Goal: Use online tool/utility: Utilize a website feature to perform a specific function

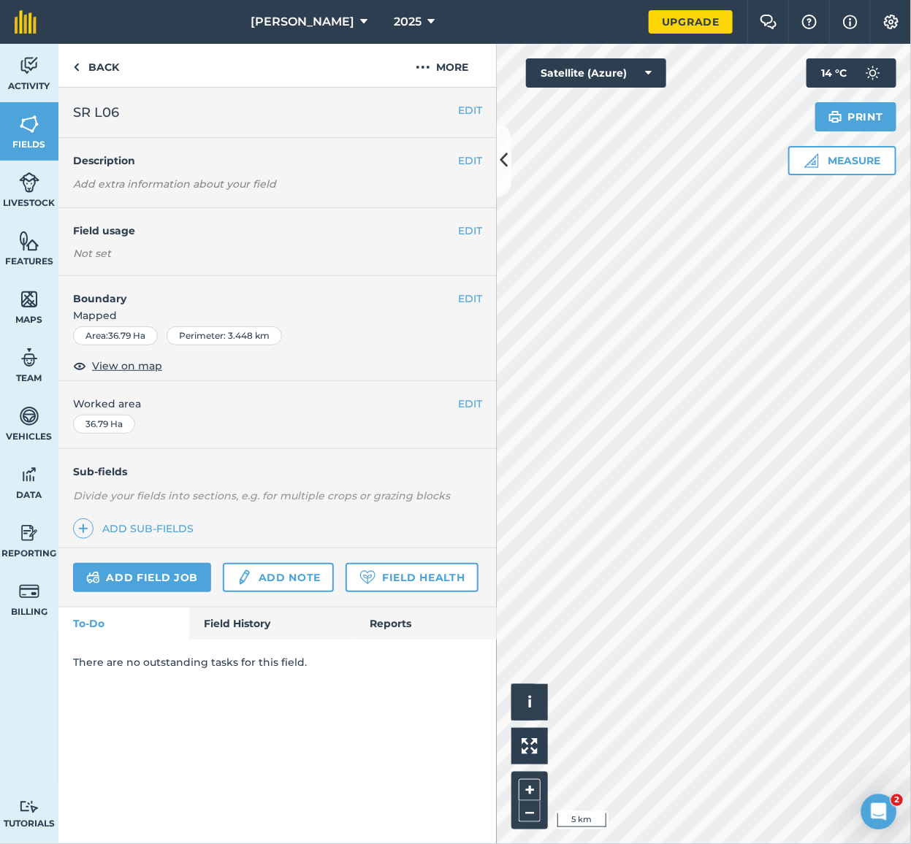
click at [492, 168] on div "EDIT Description Add extra information about your field" at bounding box center [277, 173] width 438 height 70
click at [509, 158] on button at bounding box center [504, 160] width 15 height 73
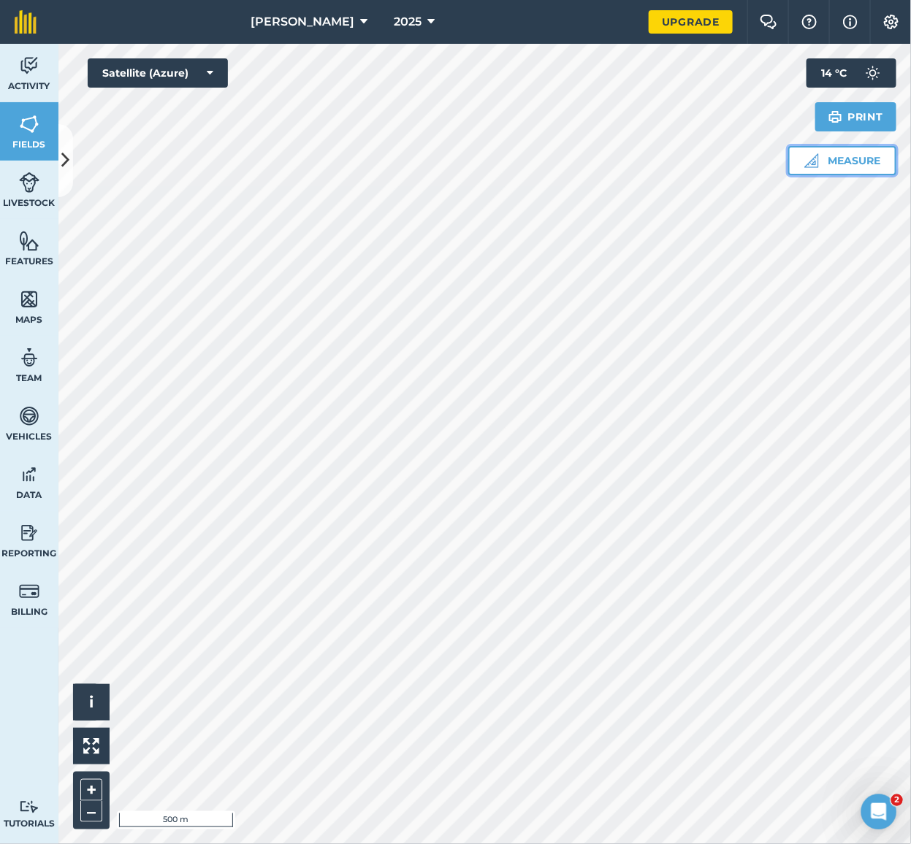
click at [844, 163] on button "Measure" at bounding box center [842, 160] width 108 height 29
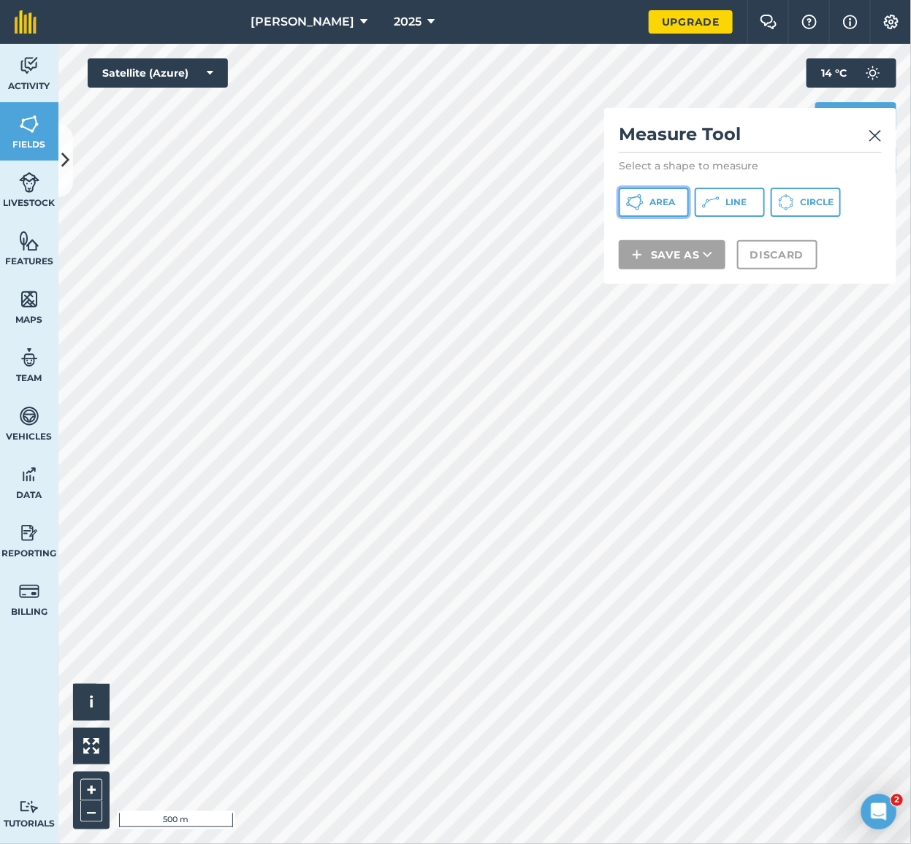
click at [658, 205] on span "Area" at bounding box center [662, 202] width 26 height 12
click at [654, 77] on div "Click to start drawing i © 2025 TomTom, Microsoft 500 m + – Satellite (Azure) M…" at bounding box center [484, 444] width 852 height 801
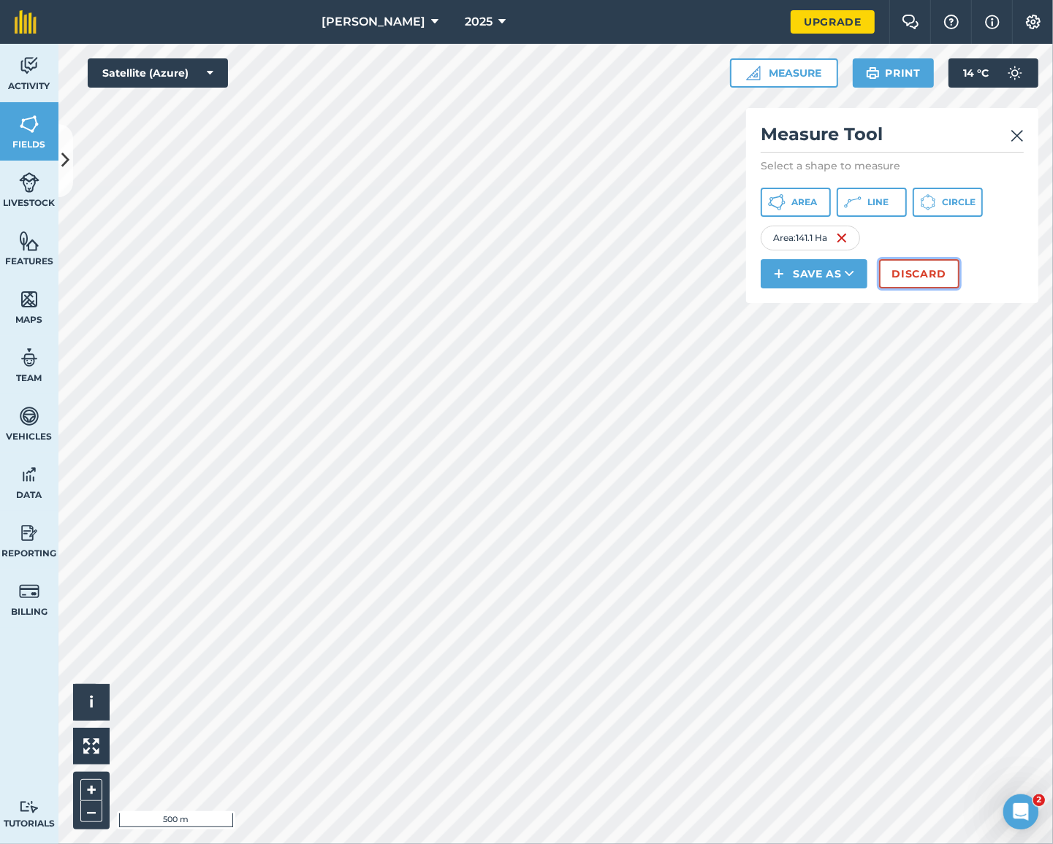
click at [910, 275] on button "Discard" at bounding box center [919, 273] width 80 height 29
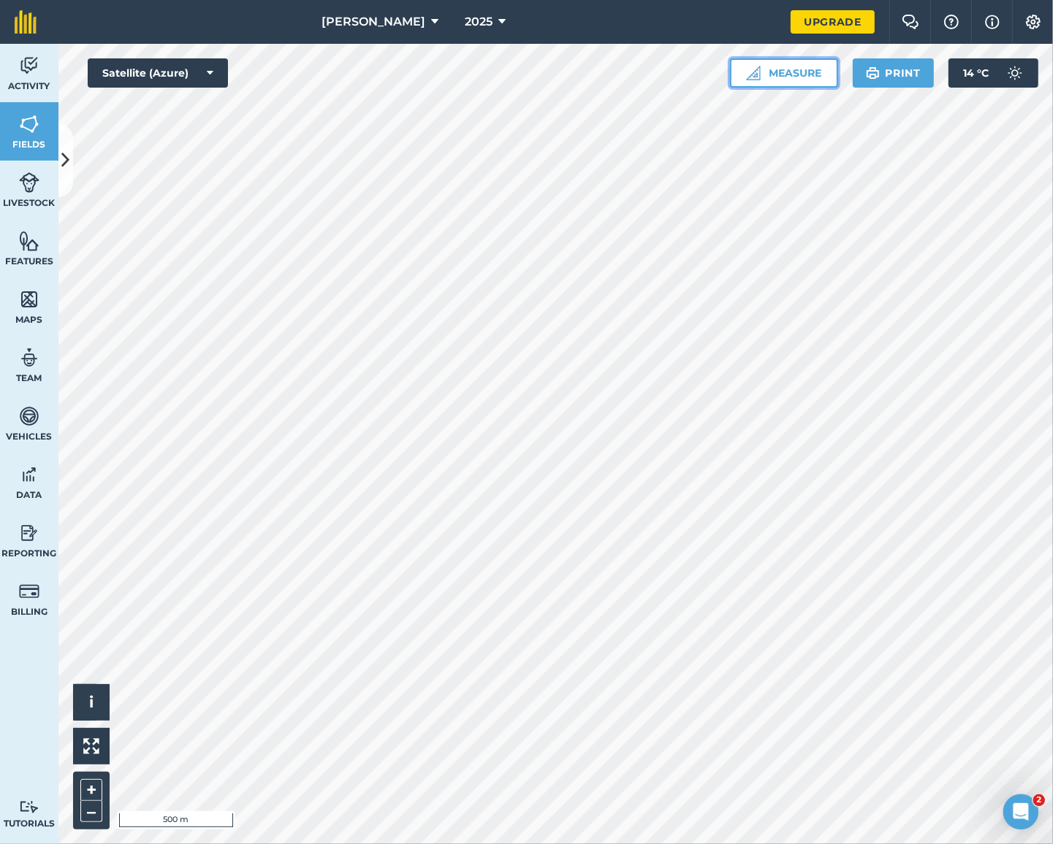
click at [779, 70] on button "Measure" at bounding box center [784, 72] width 108 height 29
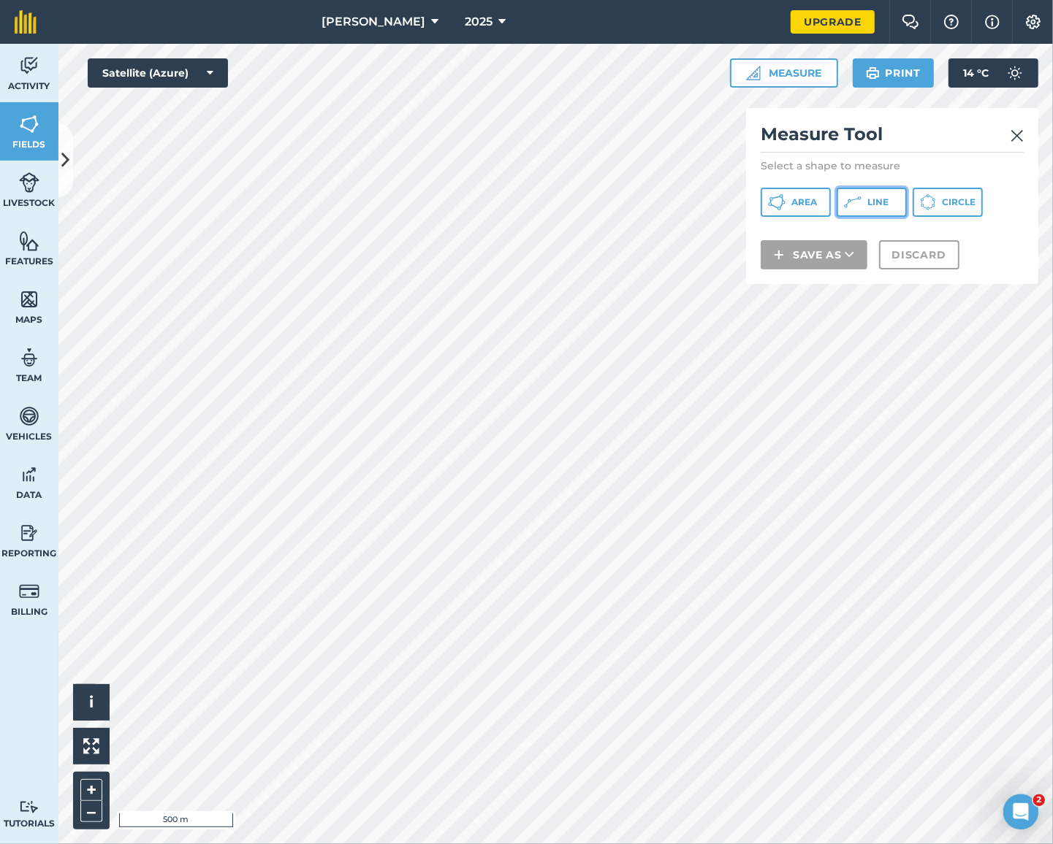
drag, startPoint x: 866, startPoint y: 205, endPoint x: 765, endPoint y: 221, distance: 102.1
click at [866, 203] on button "Line" at bounding box center [871, 202] width 70 height 29
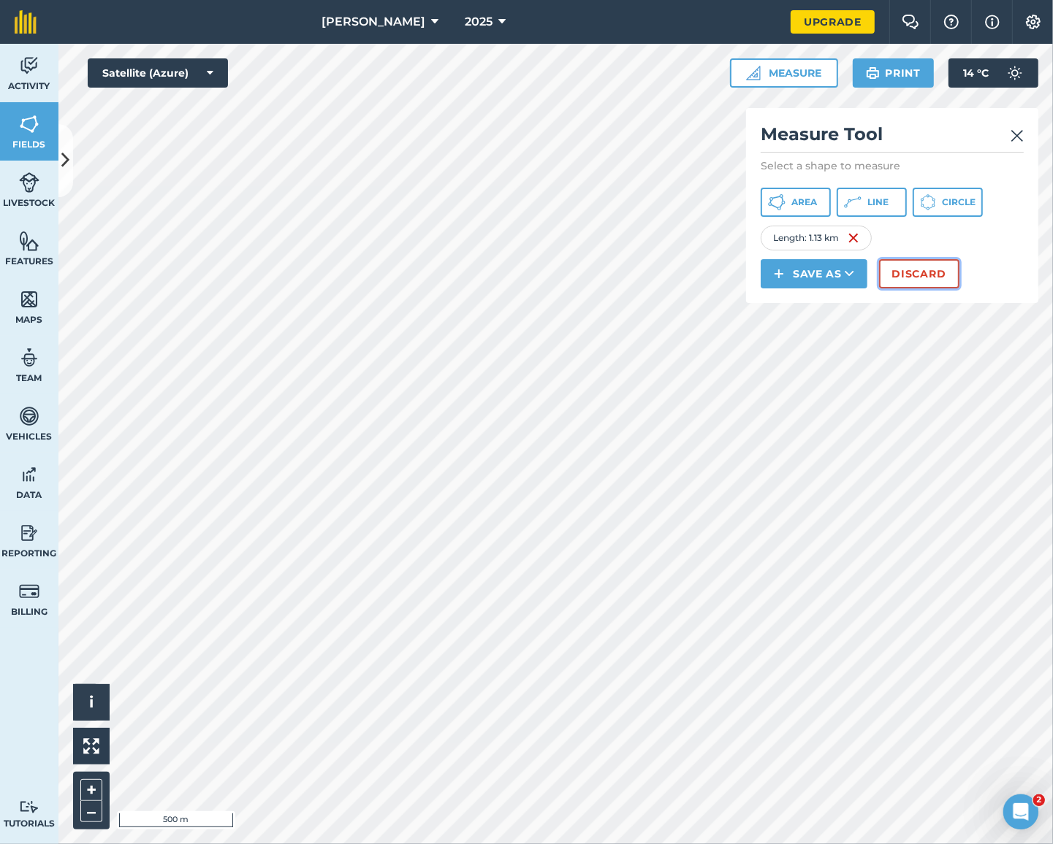
click at [910, 274] on button "Discard" at bounding box center [919, 273] width 80 height 29
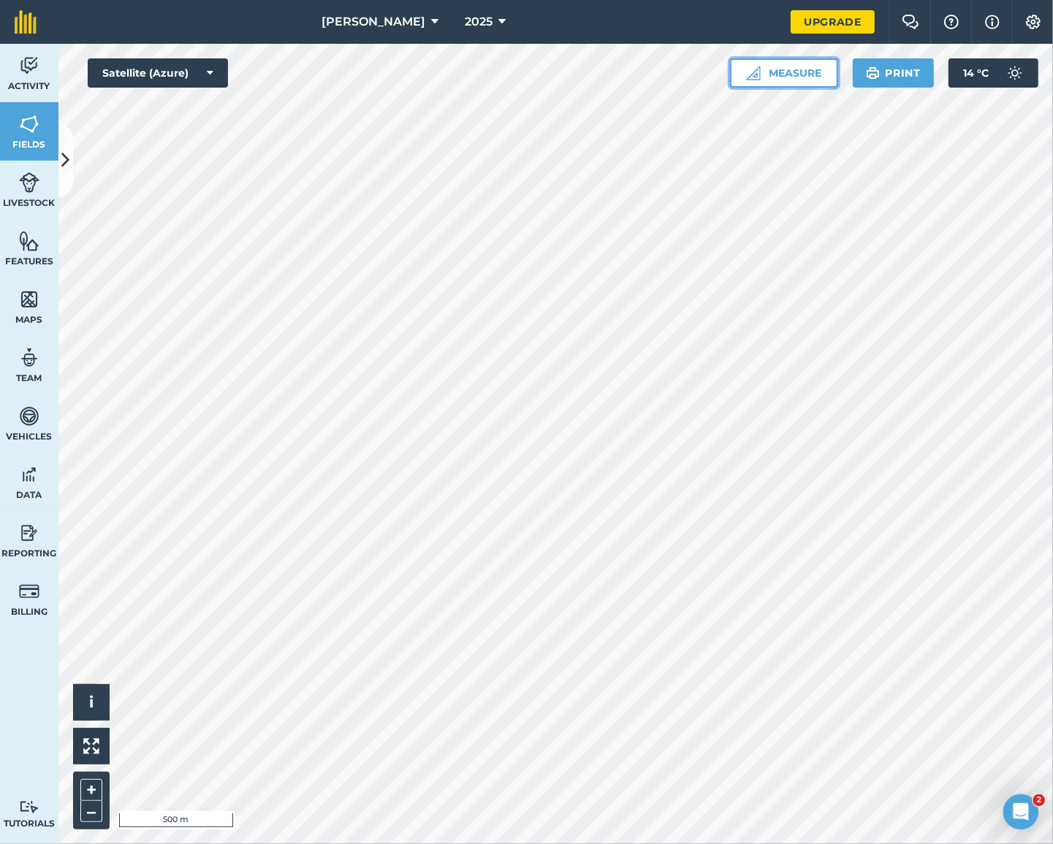
click at [804, 70] on button "Measure" at bounding box center [784, 72] width 108 height 29
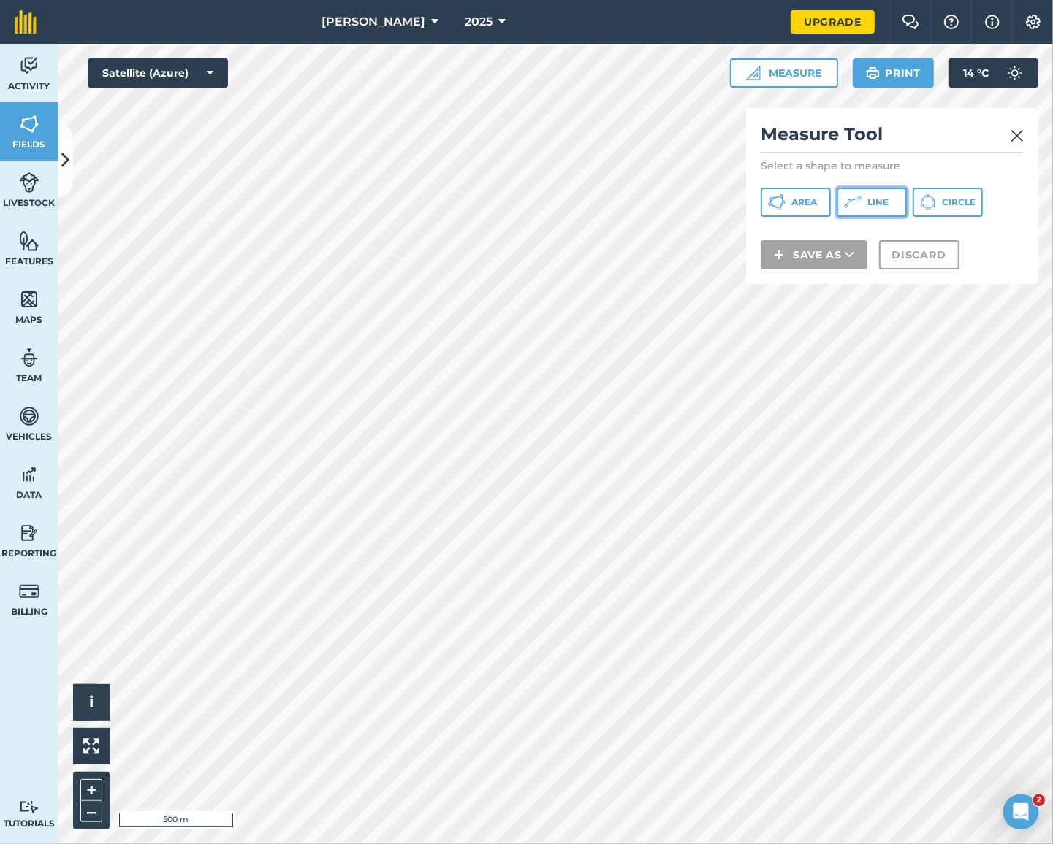
click at [856, 205] on icon at bounding box center [853, 203] width 18 height 18
click at [910, 132] on img at bounding box center [1016, 136] width 13 height 18
